Goal: Communication & Community: Answer question/provide support

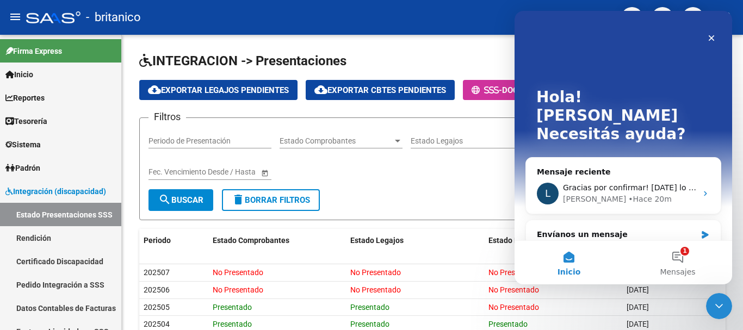
scroll to position [104, 0]
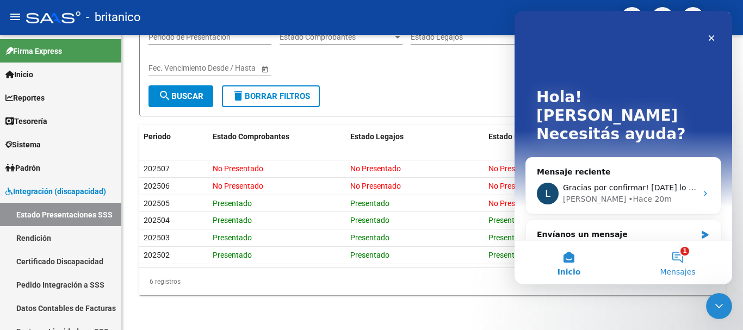
click at [679, 256] on button "1 Mensajes" at bounding box center [677, 263] width 109 height 44
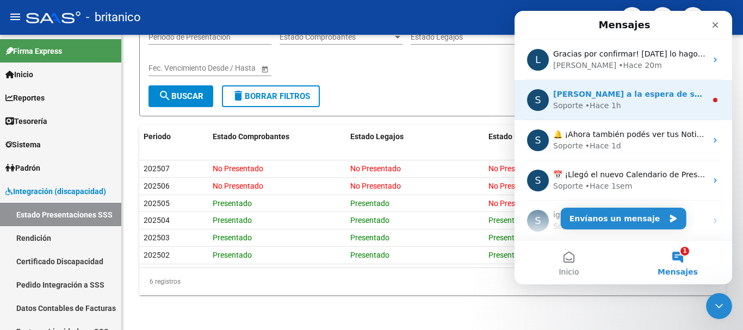
click at [678, 95] on span "[PERSON_NAME] a la espera de sus comentarios" at bounding box center [656, 94] width 207 height 9
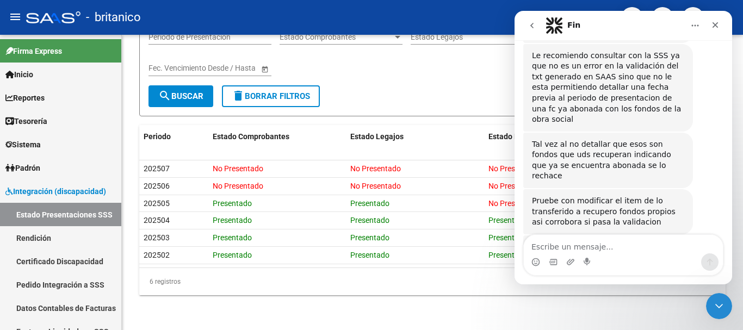
scroll to position [384, 0]
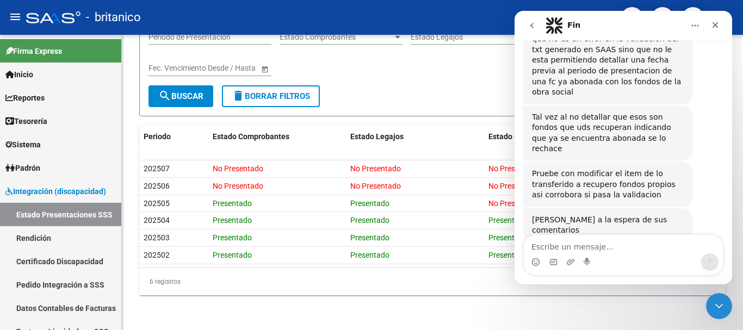
click at [534, 24] on icon "go back" at bounding box center [532, 25] width 9 height 9
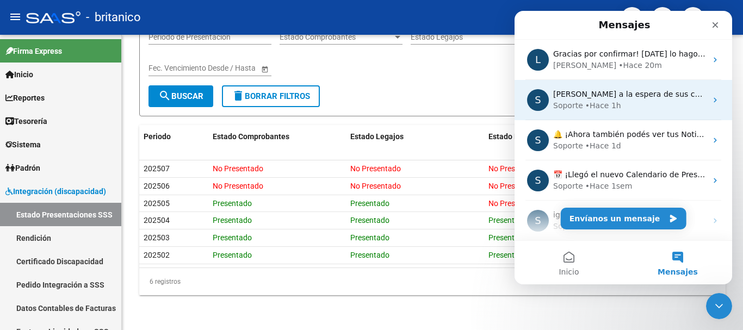
click at [620, 100] on div "Soporte • Hace 1h" at bounding box center [629, 105] width 153 height 11
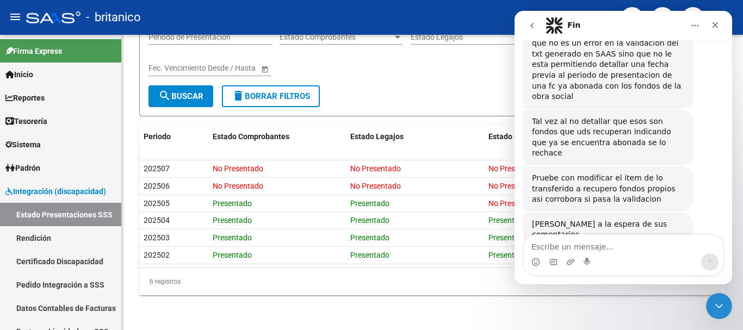
scroll to position [366, 0]
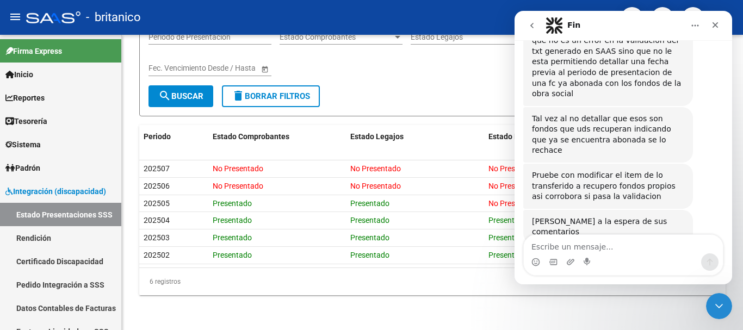
click at [533, 28] on icon "go back" at bounding box center [531, 25] width 3 height 5
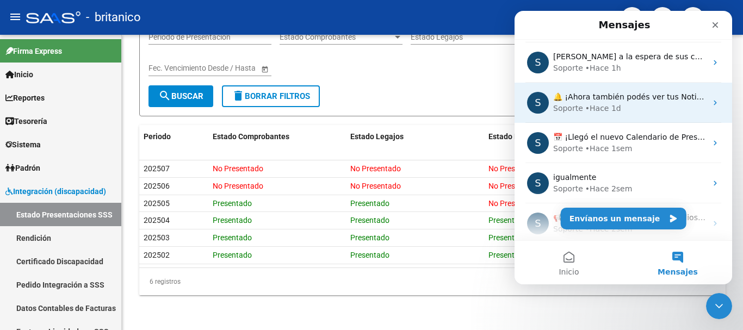
scroll to position [54, 0]
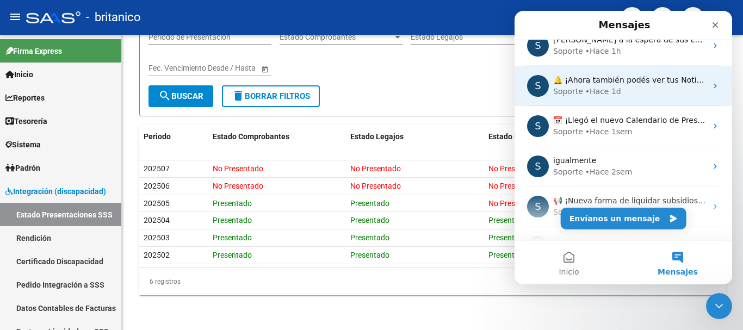
click at [635, 90] on div "Soporte • Hace 1d" at bounding box center [629, 91] width 153 height 11
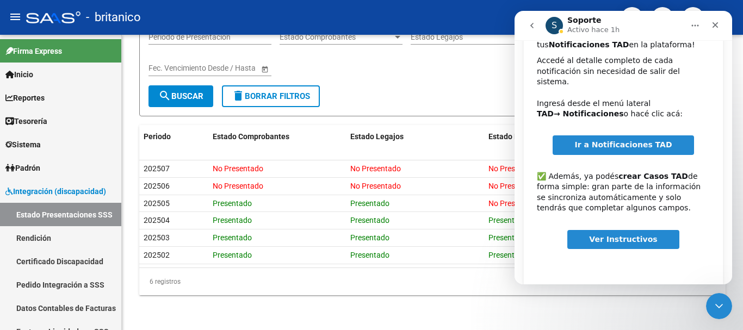
scroll to position [113, 0]
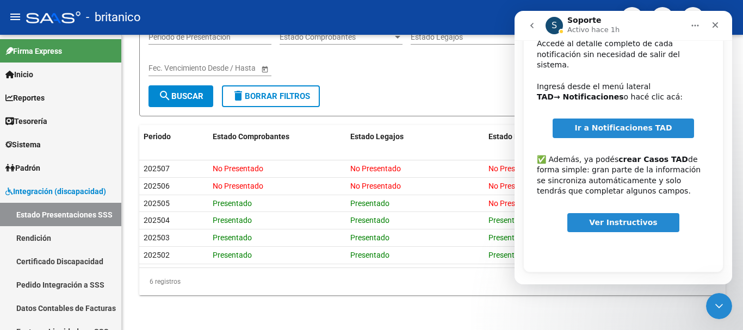
click at [538, 23] on button "go back" at bounding box center [532, 25] width 21 height 21
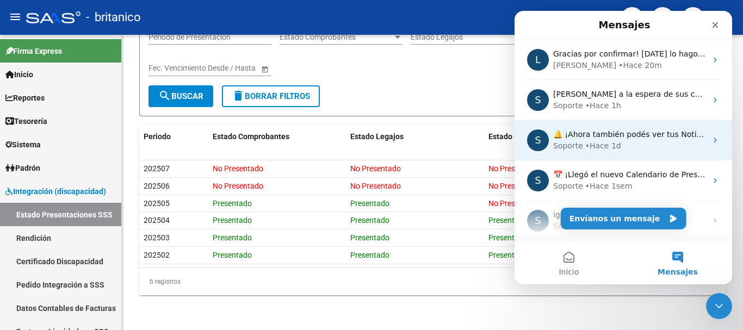
scroll to position [0, 0]
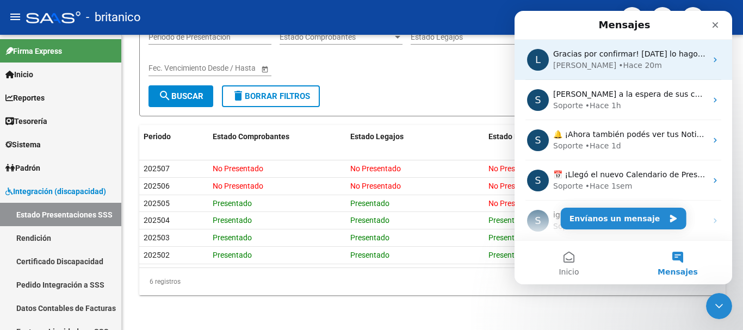
click at [627, 65] on div "[PERSON_NAME] 20m" at bounding box center [629, 65] width 153 height 11
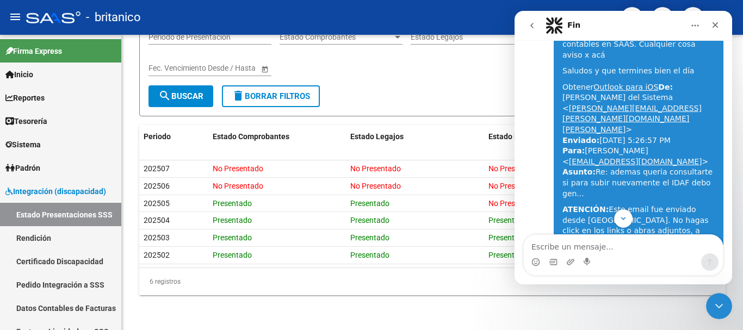
scroll to position [1344, 0]
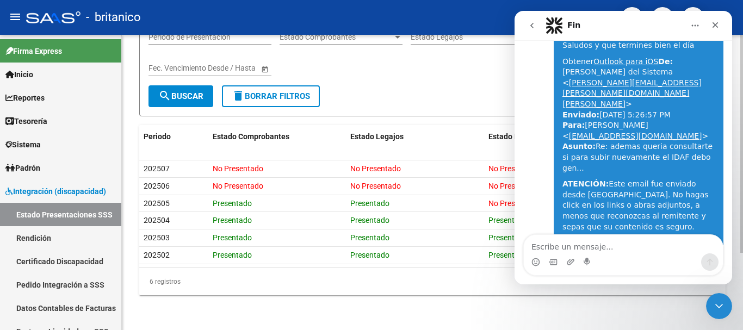
click at [455, 310] on div "INTEGRACION -> Presentaciones cloud_download Exportar Legajos Pendientes cloud_…" at bounding box center [432, 130] width 621 height 399
click at [717, 28] on icon "Cerrar" at bounding box center [715, 25] width 9 height 9
